Goal: Task Accomplishment & Management: Complete application form

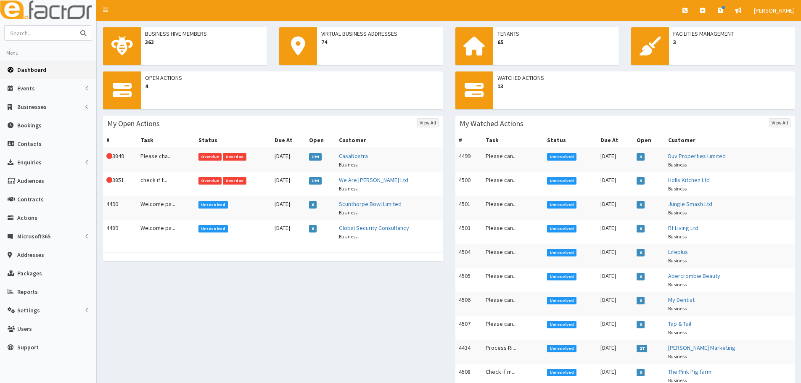
click at [54, 32] on input "text" at bounding box center [40, 33] width 71 height 15
type input "Stem"
click at [75, 26] on button "submit" at bounding box center [83, 33] width 17 height 15
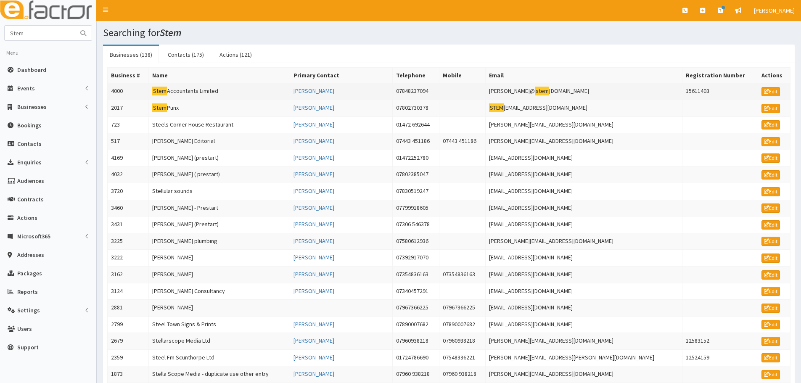
click at [187, 91] on td "Stem Accountants Limited" at bounding box center [219, 91] width 141 height 17
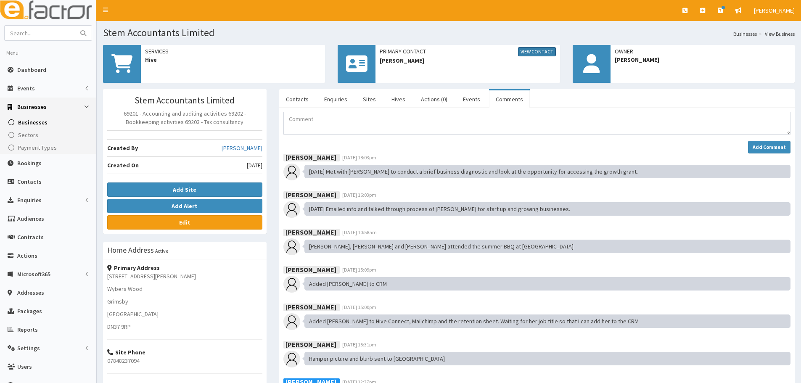
click at [533, 54] on link "View Contact" at bounding box center [537, 51] width 38 height 9
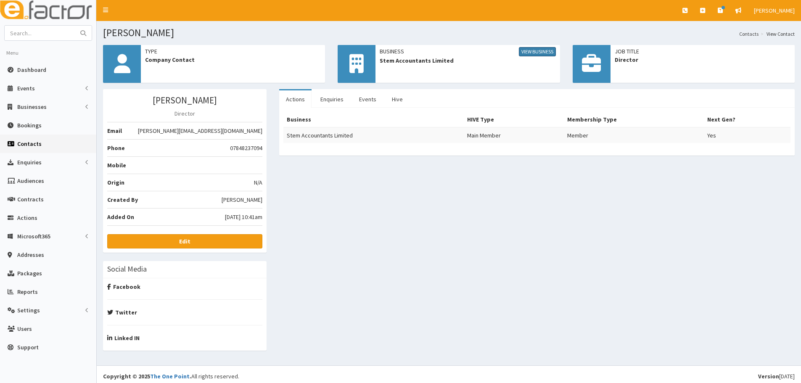
click at [534, 51] on link "View Business" at bounding box center [537, 51] width 37 height 9
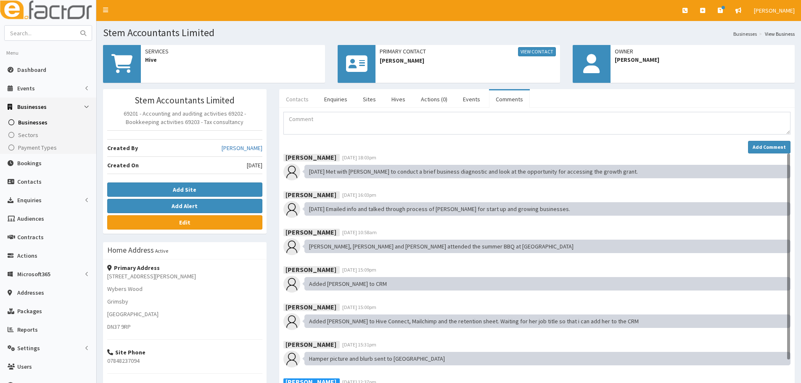
click at [292, 106] on link "Contacts" at bounding box center [297, 99] width 36 height 18
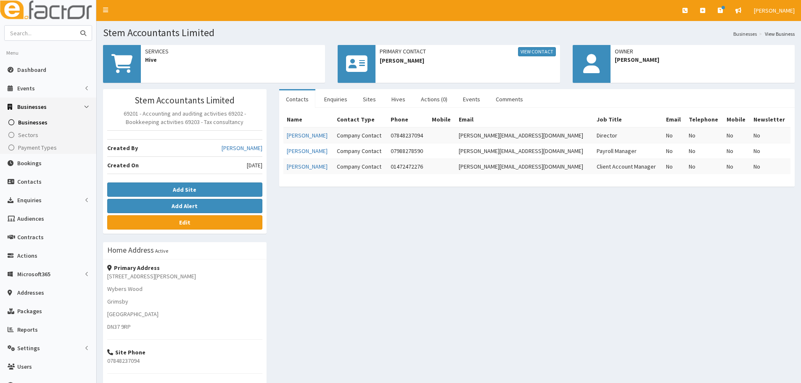
click at [50, 38] on input "text" at bounding box center [40, 33] width 71 height 15
click at [43, 33] on input "text" at bounding box center [40, 33] width 71 height 15
paste input "Sam Oldfield"
type input "Sam Oldfield"
click at [75, 26] on button "submit" at bounding box center [83, 33] width 17 height 15
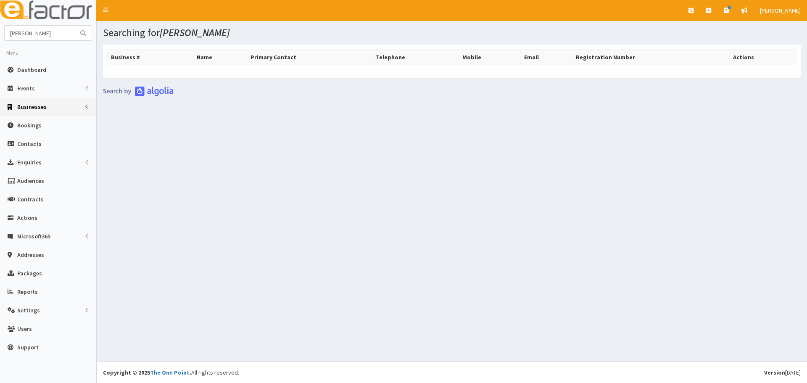
click at [20, 111] on span "Businesses" at bounding box center [31, 107] width 29 height 8
click at [33, 124] on span "Businesses" at bounding box center [32, 123] width 29 height 8
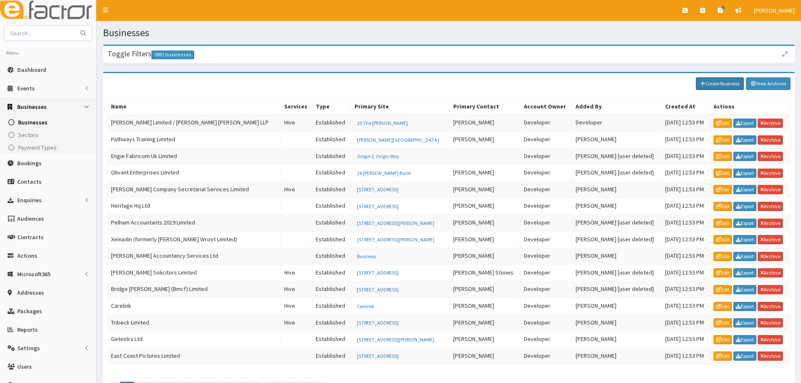
click at [707, 81] on link "Create Business" at bounding box center [720, 83] width 48 height 13
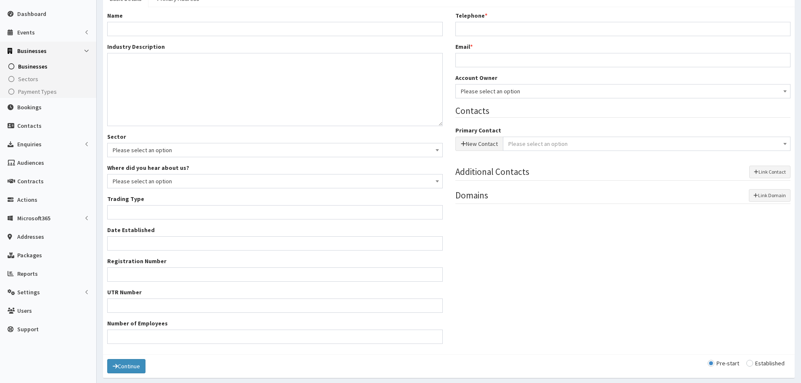
scroll to position [87, 0]
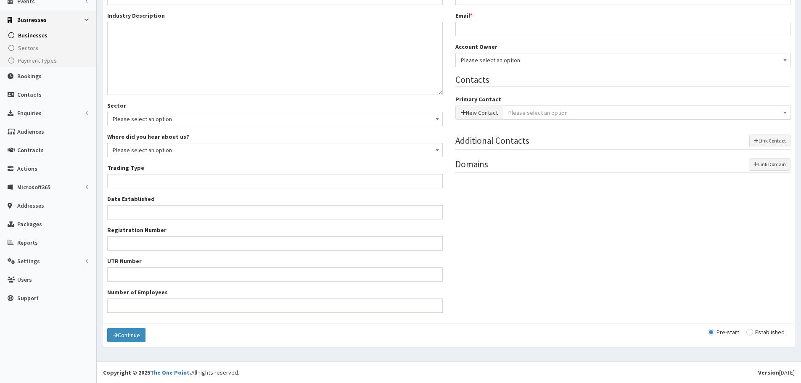
click at [761, 330] on input "radio" at bounding box center [765, 332] width 38 height 6
radio input "true"
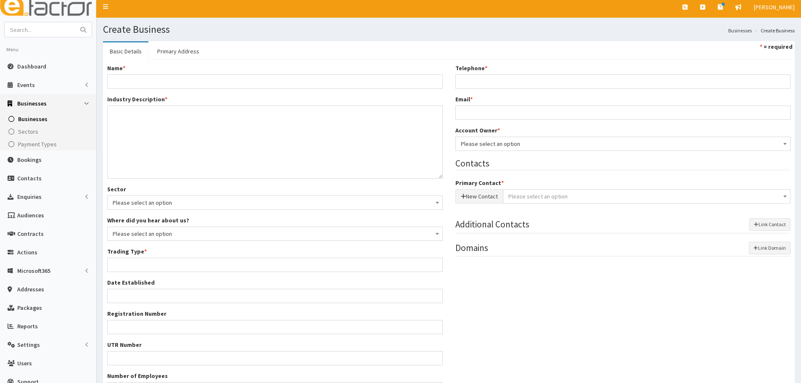
scroll to position [3, 0]
click at [148, 81] on input "Name *" at bounding box center [275, 82] width 336 height 14
paste input "Strata ad"
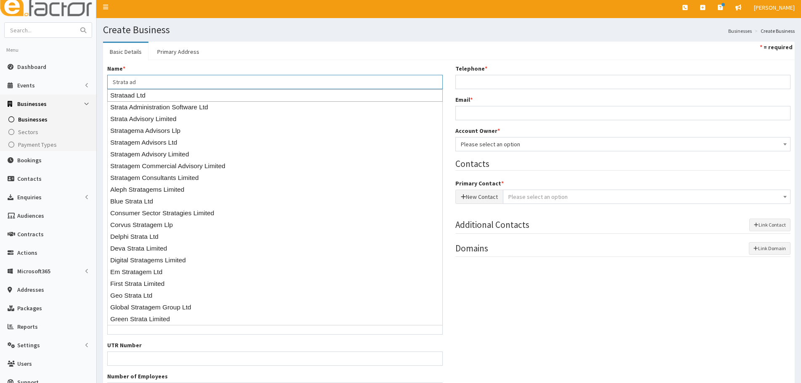
type input "Strata ad"
click at [242, 56] on ul "Basic Details Primary Address * = required" at bounding box center [449, 51] width 692 height 18
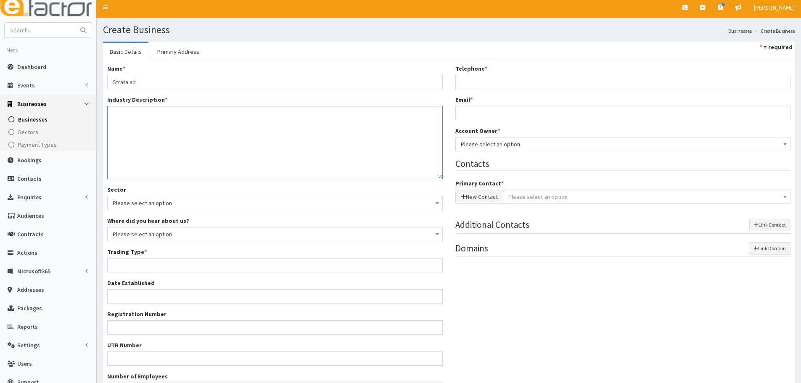
click at [173, 137] on textarea "Industry Description *" at bounding box center [275, 142] width 336 height 73
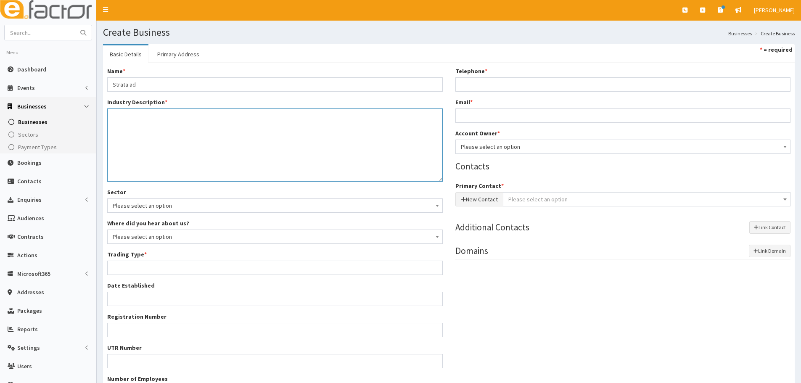
scroll to position [0, 0]
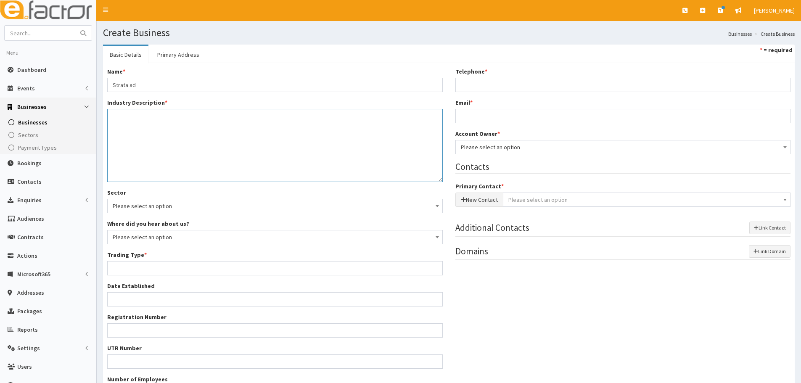
click at [161, 129] on textarea "Industry Description *" at bounding box center [275, 145] width 336 height 73
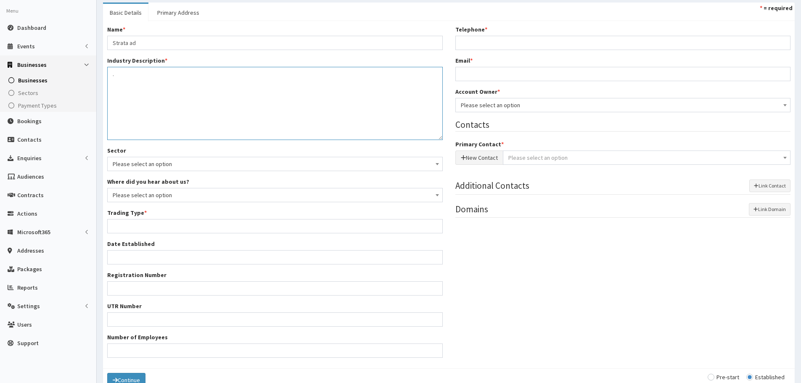
type textarea "."
drag, startPoint x: 192, startPoint y: 229, endPoint x: 169, endPoint y: 234, distance: 23.7
click at [192, 228] on input "Trading Type *" at bounding box center [275, 226] width 336 height 14
type input "Private limited company"
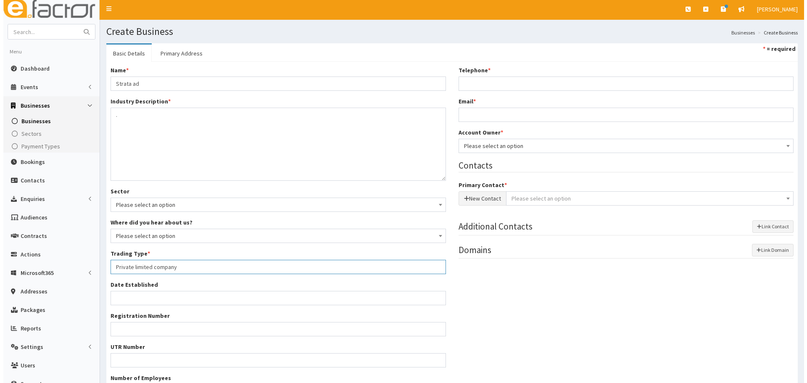
scroll to position [0, 0]
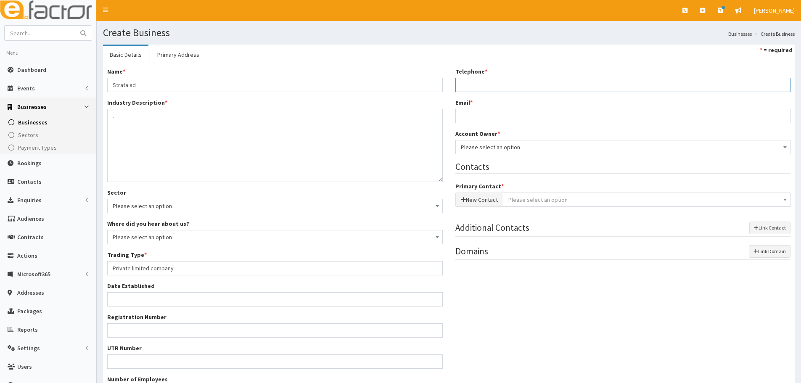
click at [499, 84] on input "Telephone *" at bounding box center [623, 85] width 336 height 14
paste input "07496038190"
type input "07496038190"
drag, startPoint x: 513, startPoint y: 121, endPoint x: 498, endPoint y: 121, distance: 15.1
click at [513, 121] on input "Email *" at bounding box center [623, 116] width 336 height 14
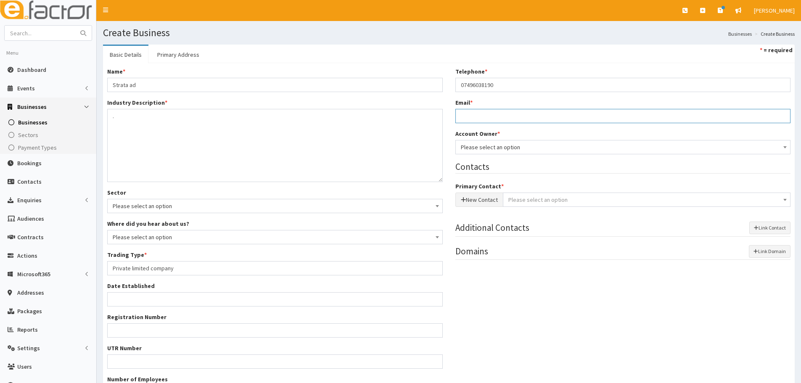
paste input "[PERSON_NAME][EMAIL_ADDRESS][PERSON_NAME][DOMAIN_NAME]"
type input "[PERSON_NAME][EMAIL_ADDRESS][PERSON_NAME][DOMAIN_NAME]"
click at [471, 145] on span "Please select an option" at bounding box center [623, 147] width 325 height 12
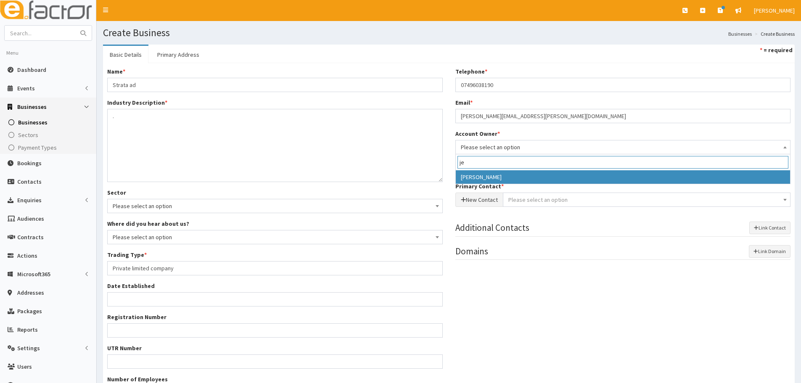
type input "je"
select select "38"
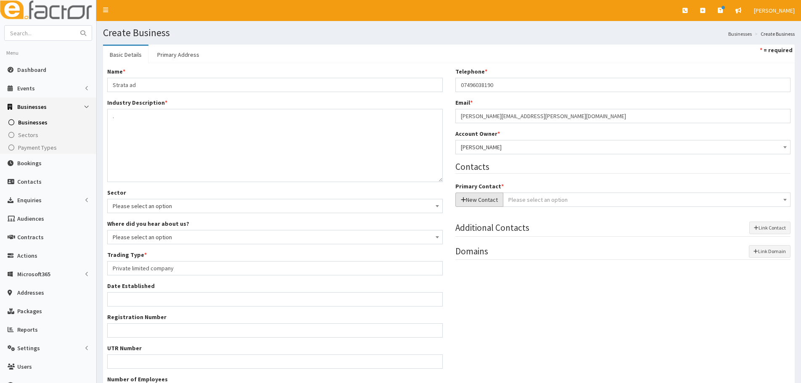
click at [485, 201] on button "New Contact" at bounding box center [479, 200] width 48 height 14
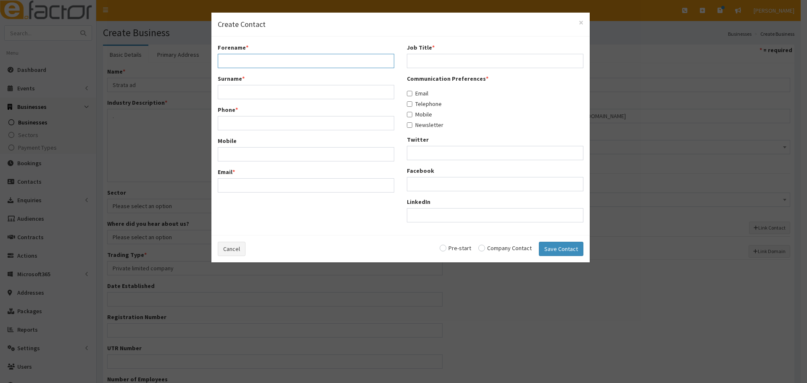
drag, startPoint x: 233, startPoint y: 58, endPoint x: 240, endPoint y: 58, distance: 6.7
click at [233, 58] on input "Forename *" at bounding box center [306, 61] width 177 height 14
paste input "Sam"
type input "Sam"
click at [258, 94] on input "Surname *" at bounding box center [306, 92] width 177 height 14
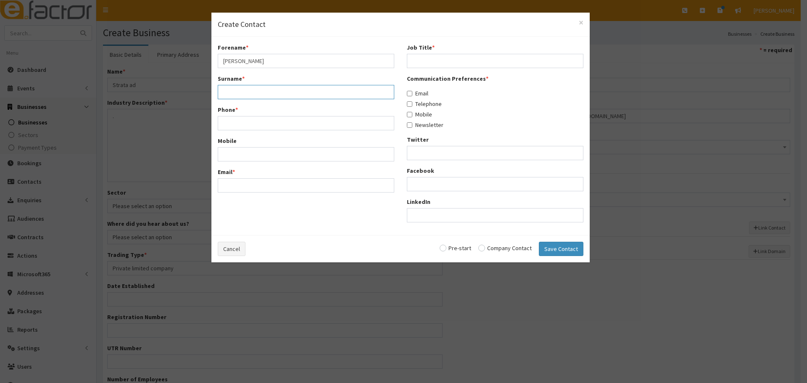
paste input "Oldfield"
type input "Oldfield"
click at [243, 124] on input "Phone *" at bounding box center [306, 123] width 177 height 14
paste input "07496038190"
type input "07496038190"
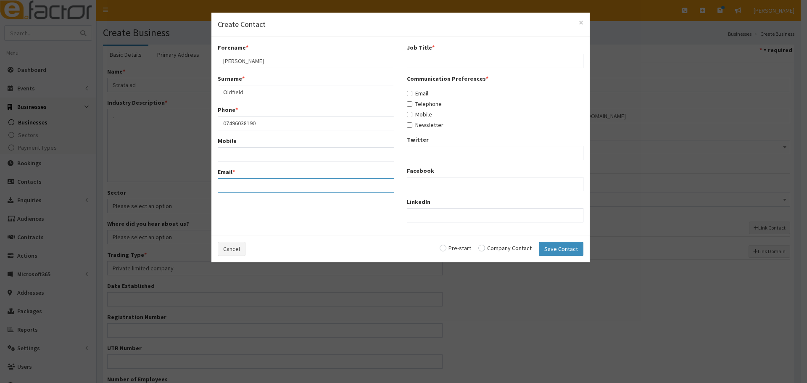
click at [273, 182] on input "Email *" at bounding box center [306, 185] width 177 height 14
paste input "sam.oldfield@strataad.co.uk"
type input "sam.oldfield@strataad.co.uk"
click at [460, 63] on input "Job Title *" at bounding box center [495, 61] width 177 height 14
paste input "CEO"
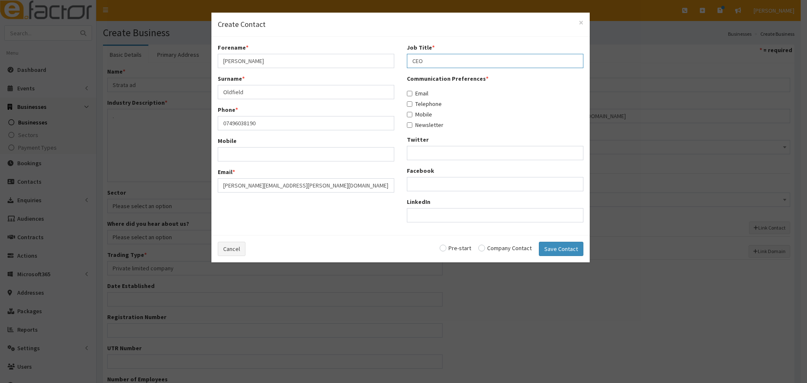
type input "CEO"
click at [421, 98] on div "Communication Preferences * Email Telephone Mobile Newsletter" at bounding box center [495, 101] width 177 height 55
click at [421, 102] on label "Telephone" at bounding box center [424, 104] width 35 height 8
click at [412, 102] on input "Telephone" at bounding box center [409, 103] width 5 height 5
checkbox input "true"
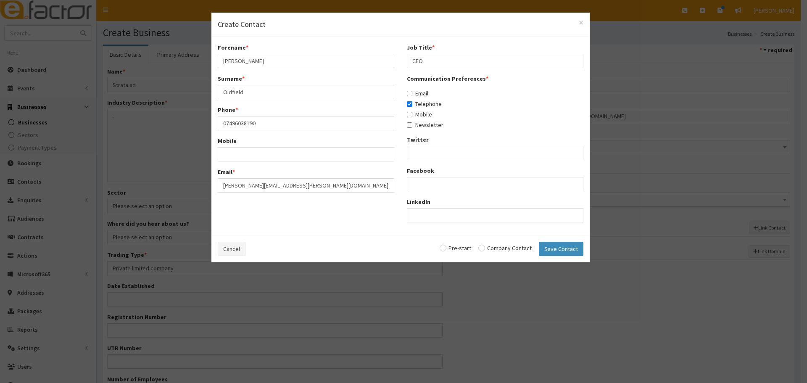
click at [421, 94] on label "Email" at bounding box center [417, 93] width 21 height 8
click at [412, 94] on input "Email" at bounding box center [409, 93] width 5 height 5
checkbox input "true"
drag, startPoint x: 424, startPoint y: 112, endPoint x: 473, endPoint y: 158, distance: 66.9
click at [424, 113] on label "Mobile" at bounding box center [419, 114] width 25 height 8
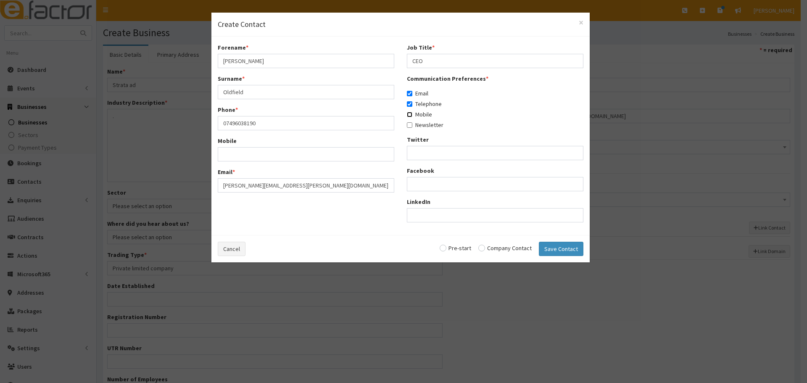
click at [412, 113] on input "Mobile" at bounding box center [409, 114] width 5 height 5
checkbox input "true"
click at [506, 248] on input "radio" at bounding box center [504, 248] width 53 height 6
radio input "true"
click at [564, 253] on button "Save Contact" at bounding box center [561, 249] width 45 height 14
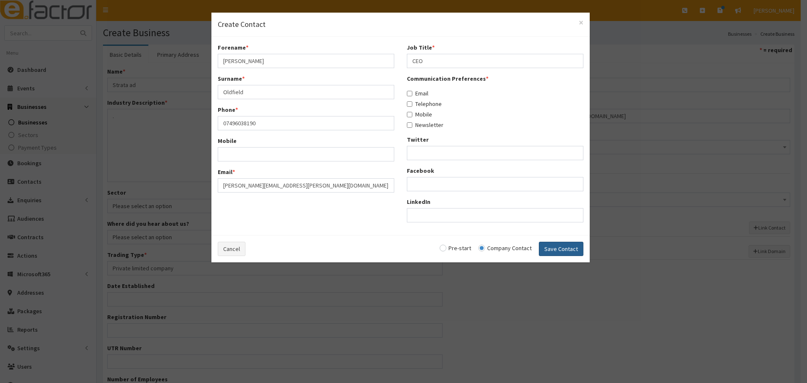
checkbox input "false"
radio input "false"
select select "5247"
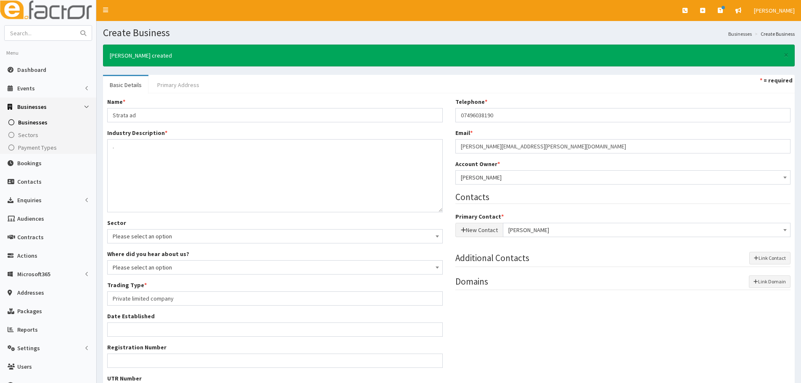
click at [175, 82] on link "Primary Address" at bounding box center [178, 85] width 55 height 18
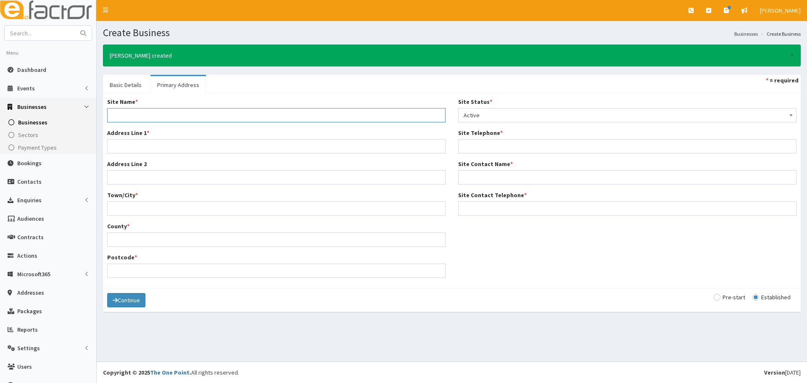
click at [152, 115] on input "Site Name *" at bounding box center [276, 115] width 338 height 14
paste input "Strata ad"
type input "Strata ad"
click at [169, 152] on input "Address Line 1 *" at bounding box center [276, 146] width 338 height 14
paste input "Hull"
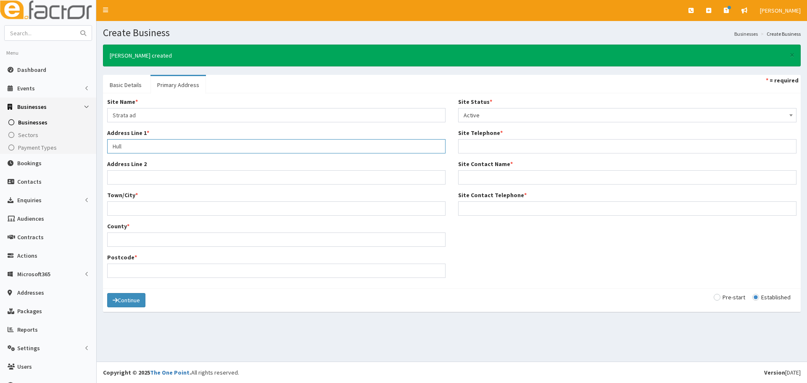
type input "Hull"
click at [136, 210] on input "Town/City *" at bounding box center [276, 208] width 338 height 14
paste input "Hull"
type input "Hull"
click at [196, 277] on input "Postcode *" at bounding box center [276, 271] width 338 height 14
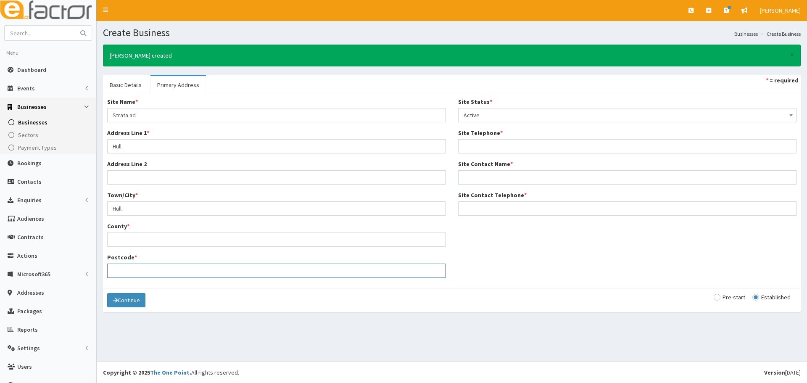
paste input "HU6 7rx"
type input "HU6 7rx"
click at [146, 244] on input "County *" at bounding box center [276, 240] width 338 height 14
drag, startPoint x: 143, startPoint y: 211, endPoint x: 92, endPoint y: 211, distance: 50.5
click at [92, 211] on div "E Toggle navigation Quick Create Create Business Create Booking Create Contact" at bounding box center [403, 191] width 807 height 383
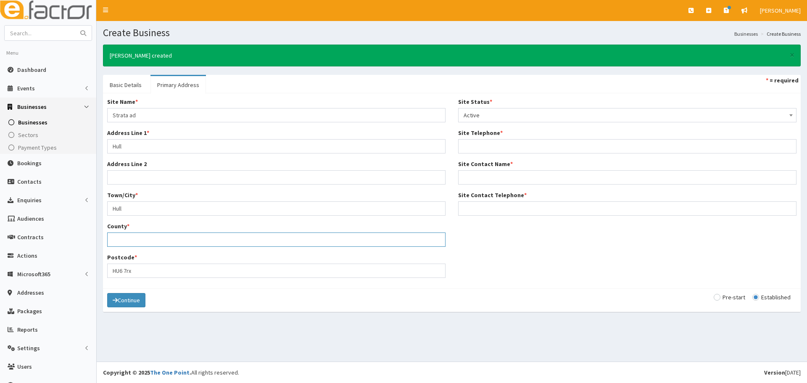
click at [136, 238] on input "County *" at bounding box center [276, 240] width 338 height 14
paste input "Hull"
type input "Hull"
click at [526, 145] on input "Site Telephone *" at bounding box center [627, 146] width 338 height 14
paste input "07496038190"
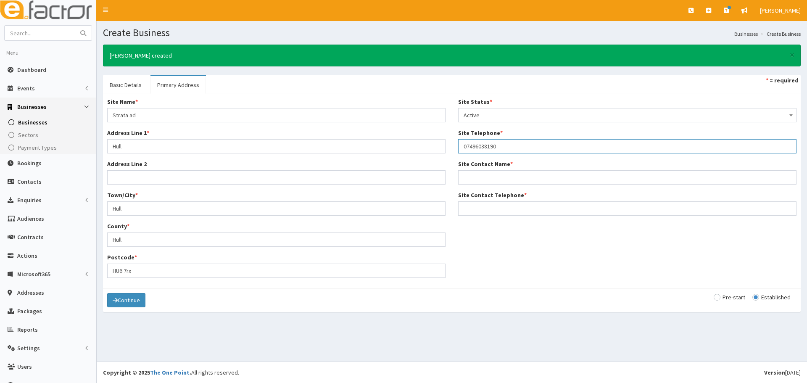
type input "07496038190"
drag, startPoint x: 470, startPoint y: 176, endPoint x: 695, endPoint y: 160, distance: 226.3
click at [470, 176] on input "Site Contact Name *" at bounding box center [627, 177] width 338 height 14
paste input "Sam"
click at [502, 173] on input "Sam" at bounding box center [627, 177] width 338 height 14
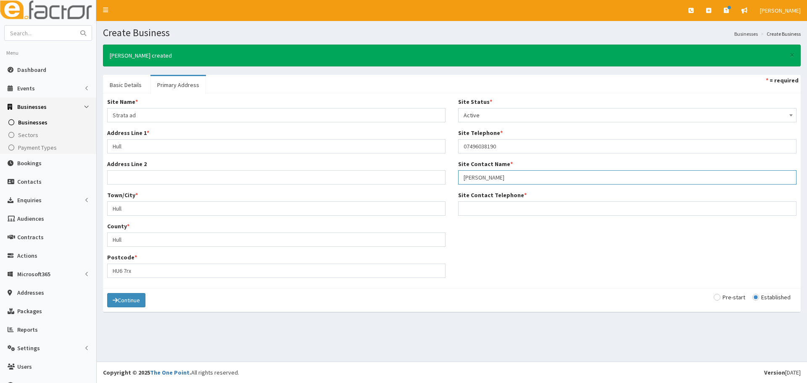
paste input "Oldfield"
type input "[PERSON_NAME]"
drag, startPoint x: 507, startPoint y: 144, endPoint x: 420, endPoint y: 148, distance: 86.7
click at [420, 148] on div "Site Name * Strata ad Address Line 1 * Hull Address Line 2 Town/City * Hull Cou…" at bounding box center [452, 191] width 702 height 187
click at [524, 209] on input "Site Contact Telephone *" at bounding box center [627, 208] width 338 height 14
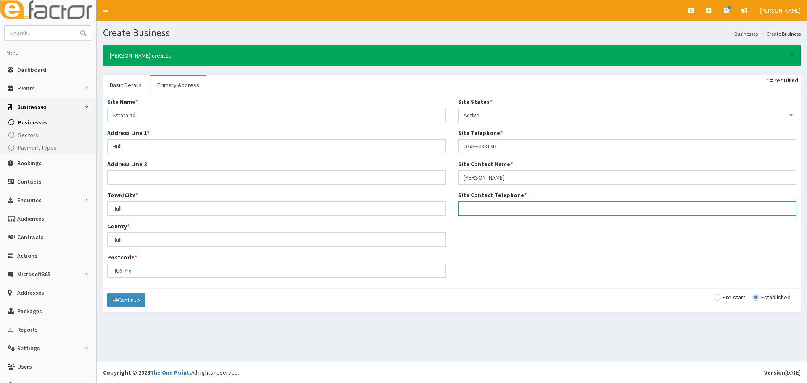
paste input "07496038190"
type input "07496038190"
click at [129, 293] on button "Continue" at bounding box center [126, 300] width 38 height 14
click at [122, 303] on button "Save" at bounding box center [121, 300] width 29 height 14
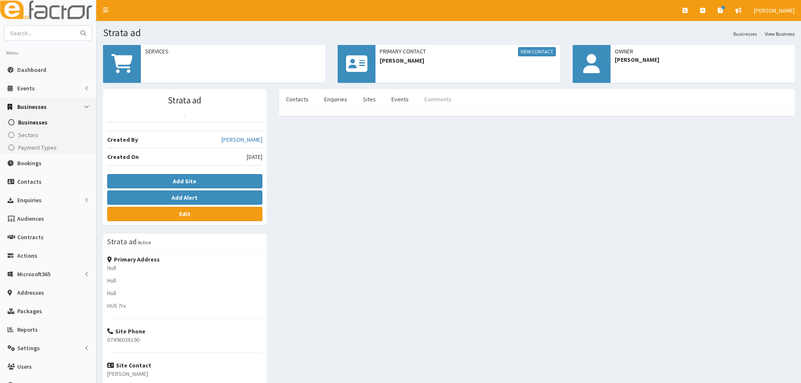
click at [429, 100] on link "Comments" at bounding box center [438, 99] width 41 height 18
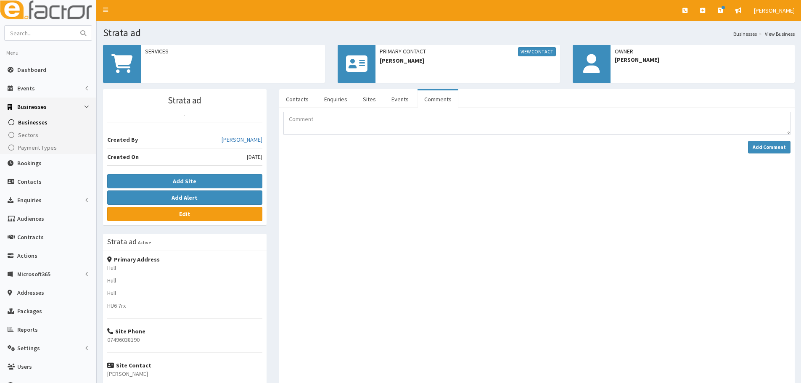
click at [311, 136] on div "Add Comment" at bounding box center [536, 133] width 507 height 42
click at [312, 130] on textarea "Comment" at bounding box center [536, 123] width 507 height 23
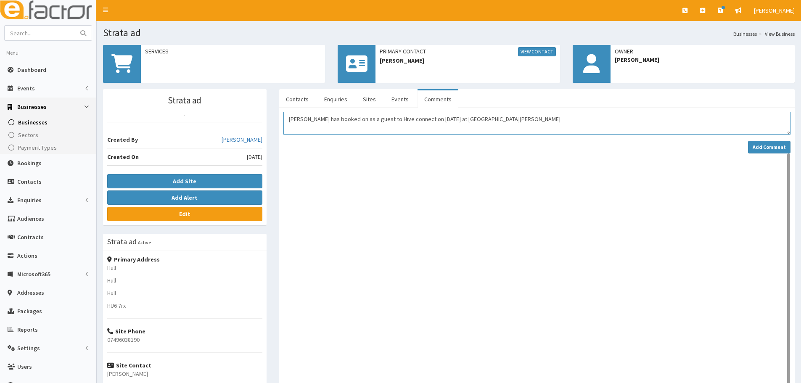
click at [513, 129] on textarea "[PERSON_NAME] has booked on as a guest to Hive connect on [DATE] at [GEOGRAPHIC…" at bounding box center [536, 123] width 507 height 23
type textarea "[PERSON_NAME] has booked on as a guest to Hive connect on [DATE] at [GEOGRAPHIC…"
click at [778, 152] on button "Add Comment" at bounding box center [769, 147] width 42 height 13
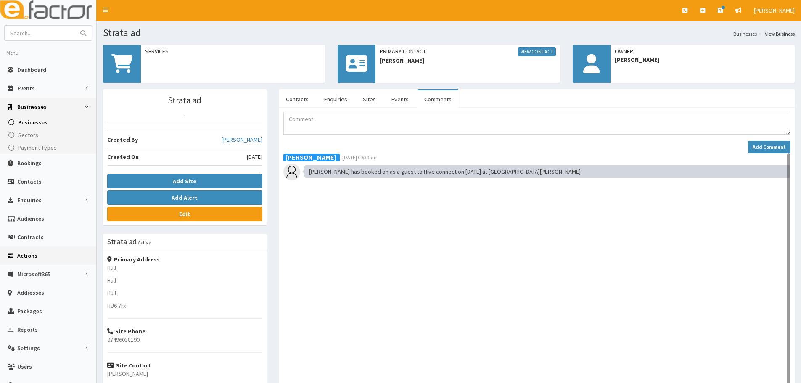
click at [34, 259] on span "Actions" at bounding box center [27, 256] width 20 height 8
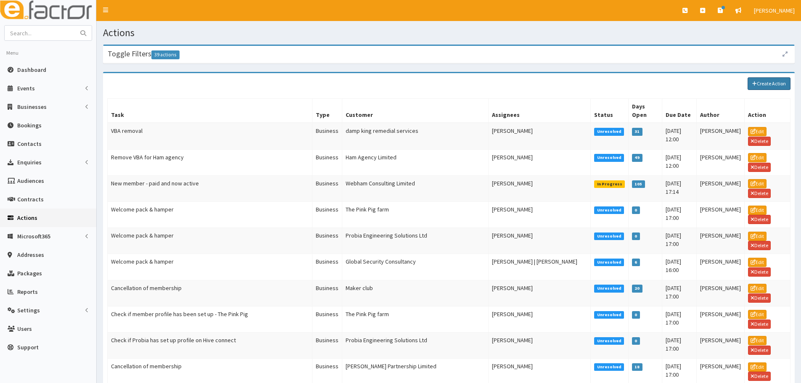
click at [769, 88] on link "Create Action" at bounding box center [769, 83] width 43 height 13
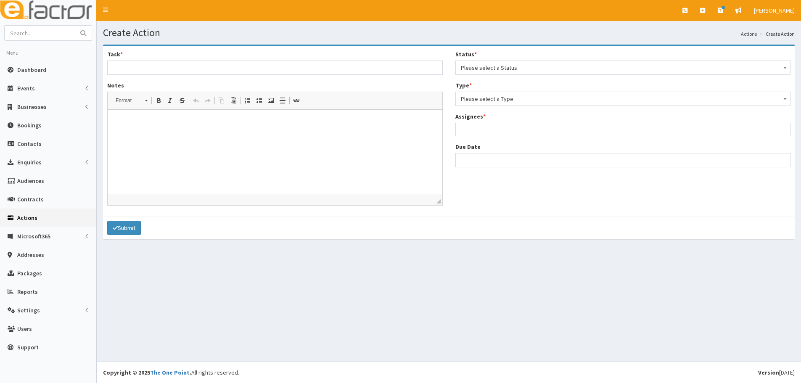
select select
click at [217, 63] on input "Task *" at bounding box center [275, 68] width 336 height 14
type input "Please can you contact this guest after networking"
click at [532, 61] on span "Please select a Status" at bounding box center [623, 68] width 336 height 14
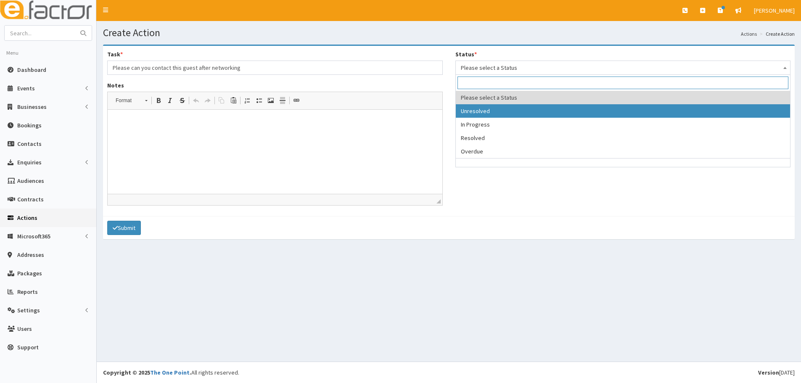
select select "1"
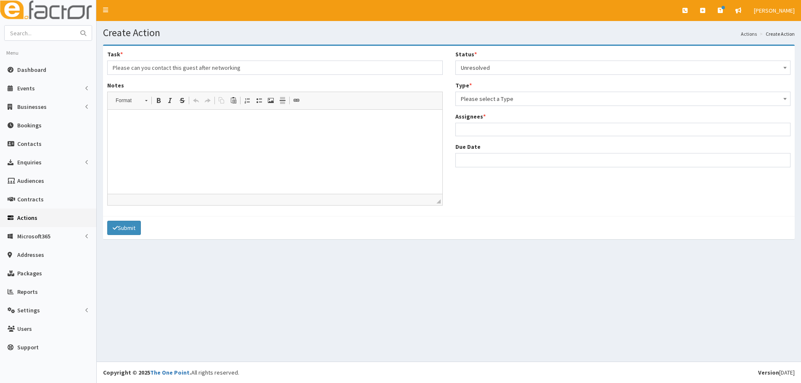
click at [500, 101] on span "Please select a Type" at bounding box center [623, 99] width 325 height 12
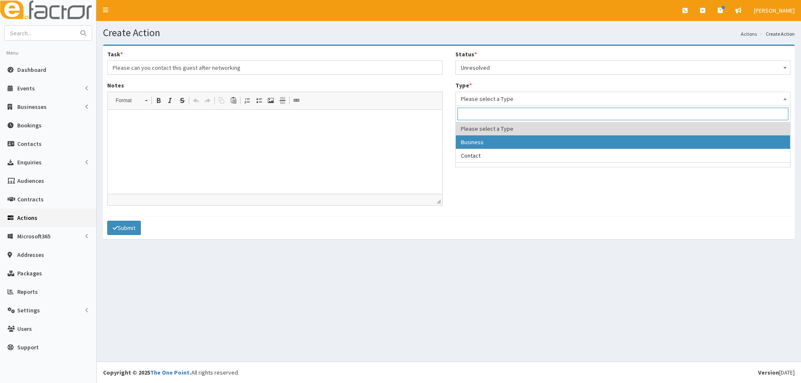
select select "business"
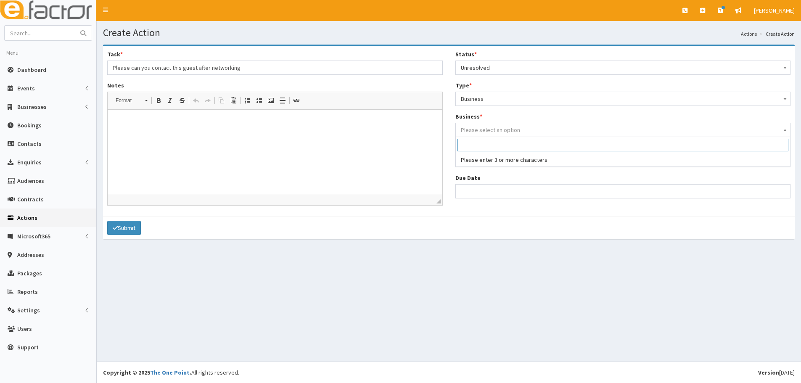
click at [495, 129] on span "Please select an option" at bounding box center [490, 130] width 59 height 8
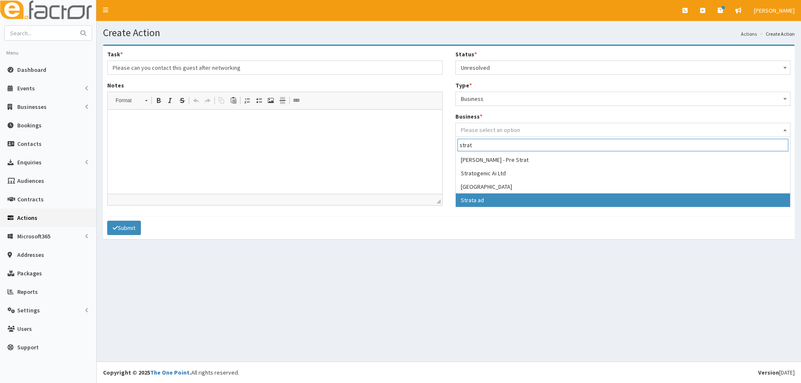
type input "strat"
select select "4183"
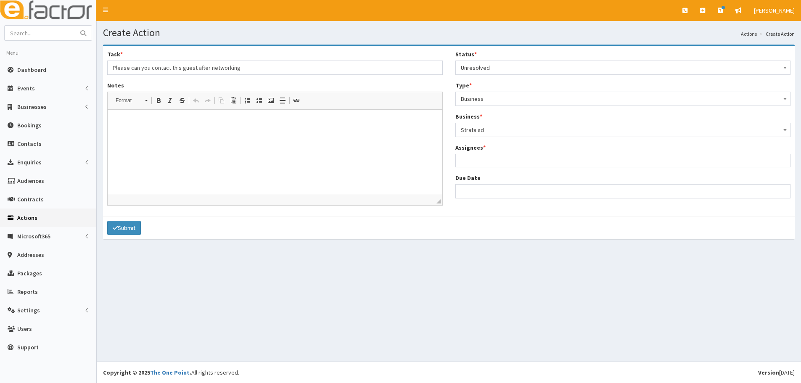
click at [499, 149] on div "Assignees * Developer Mark Webb Emma Cox Natalie Cresswell Catherine Espin Rach…" at bounding box center [623, 155] width 336 height 24
click at [490, 165] on ul at bounding box center [623, 159] width 335 height 11
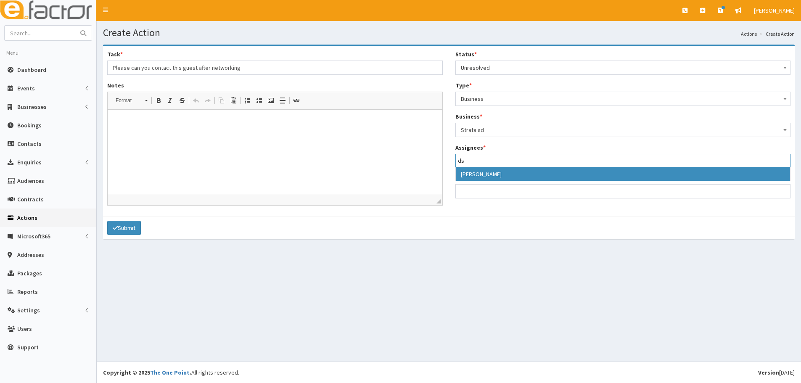
type input "d"
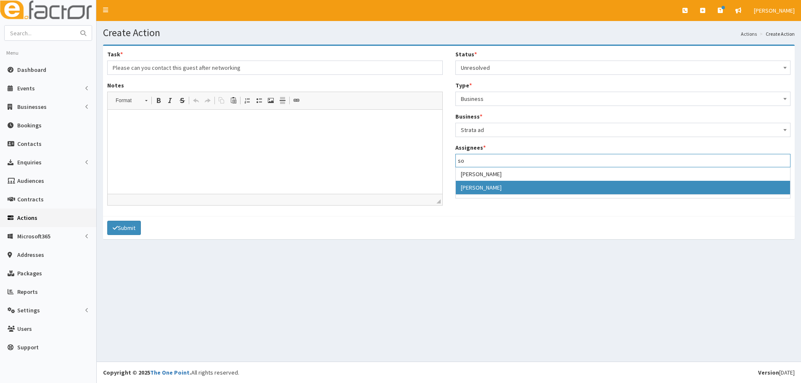
type input "so"
select select "44"
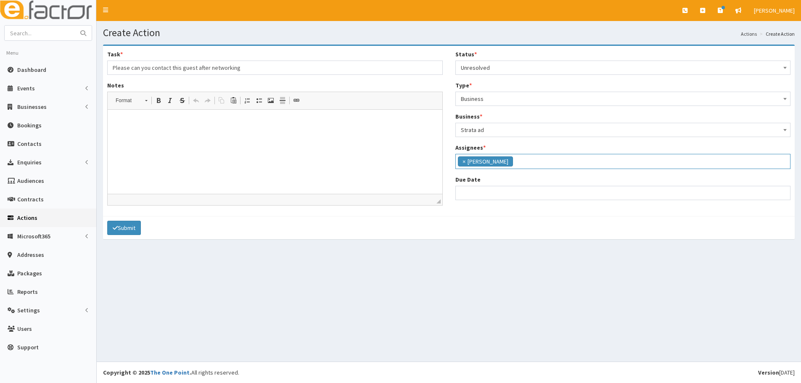
scroll to position [128, 0]
click at [475, 193] on input "Due Date" at bounding box center [623, 193] width 336 height 14
select select "12"
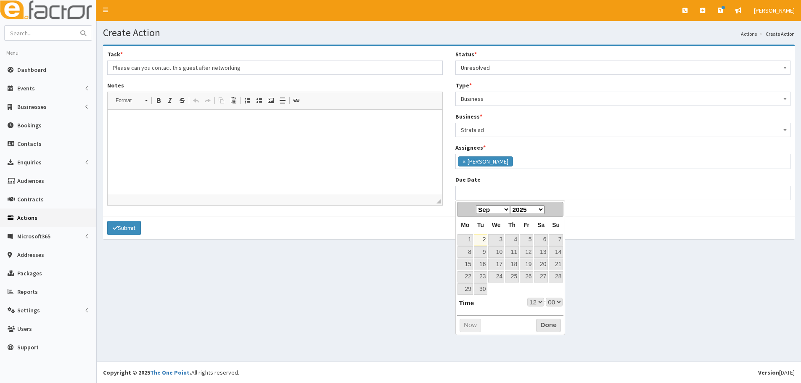
click at [476, 216] on div "Prev Next Jan Feb Mar Apr May Jun Jul Aug Sep Oct Nov Dec 2025 2026 2027 2028 2…" at bounding box center [510, 209] width 107 height 15
click at [497, 241] on link "3" at bounding box center [496, 239] width 16 height 11
type input "03-09-2025 12:00"
select select "12"
drag, startPoint x: 529, startPoint y: 306, endPoint x: 529, endPoint y: 299, distance: 7.1
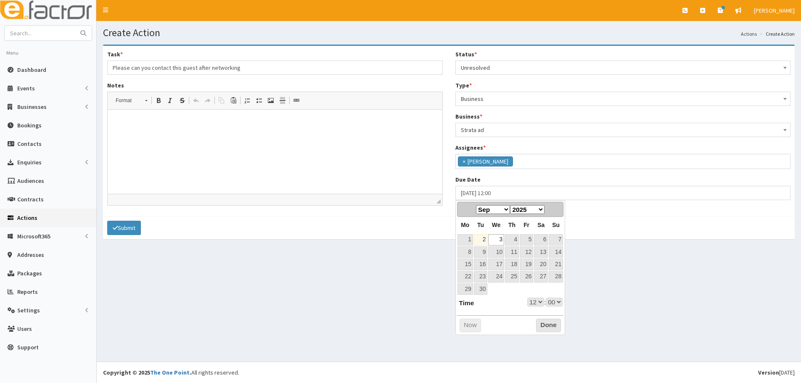
click at [529, 306] on select "00 01 02 03 04 05 06 07 08 09 10 11 12 13 14 15 16 17 18 19 20 21 22 23" at bounding box center [535, 302] width 17 height 9
type input "[DATE] 17:00"
select select "17"
click at [542, 327] on button "Done" at bounding box center [548, 325] width 25 height 13
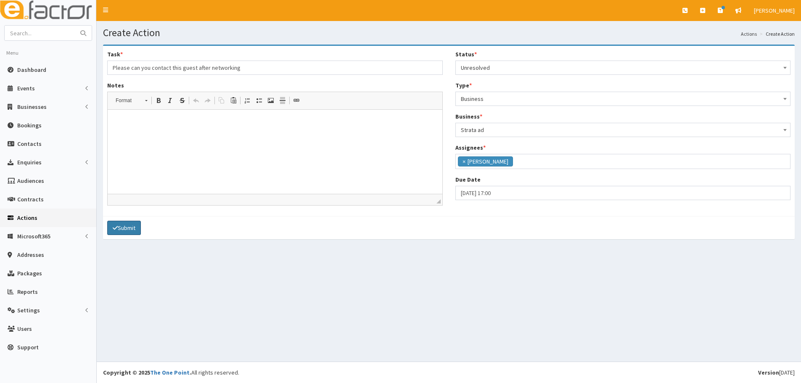
drag, startPoint x: 129, startPoint y: 224, endPoint x: 135, endPoint y: 219, distance: 8.2
click at [129, 224] on button "Submit" at bounding box center [124, 228] width 34 height 14
